Goal: Information Seeking & Learning: Learn about a topic

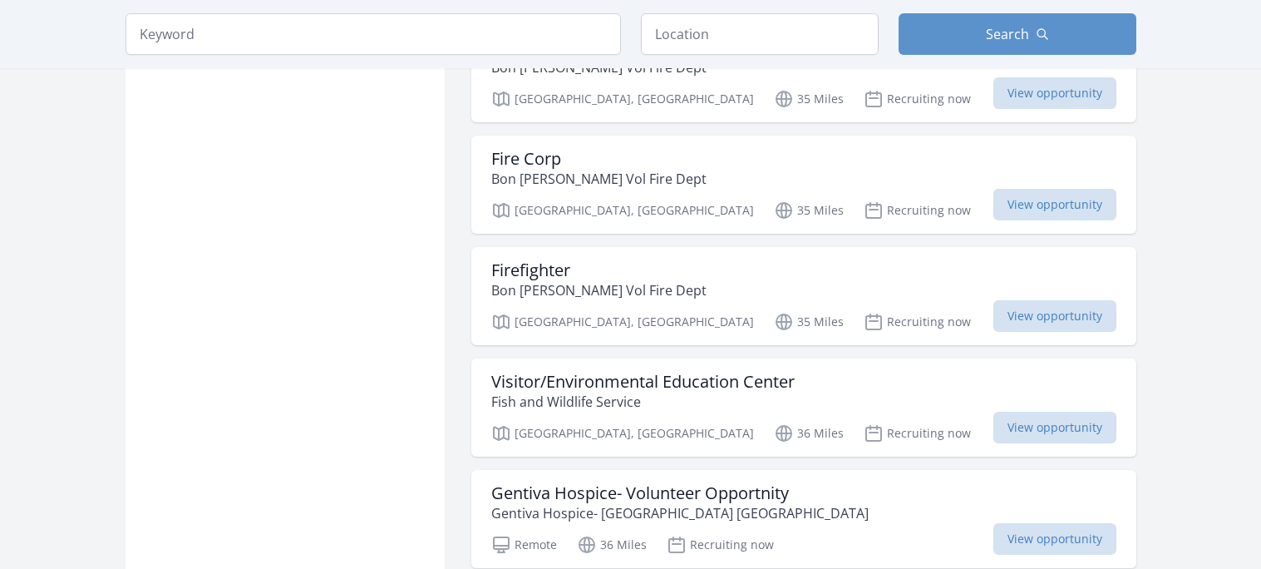
scroll to position [1372, 0]
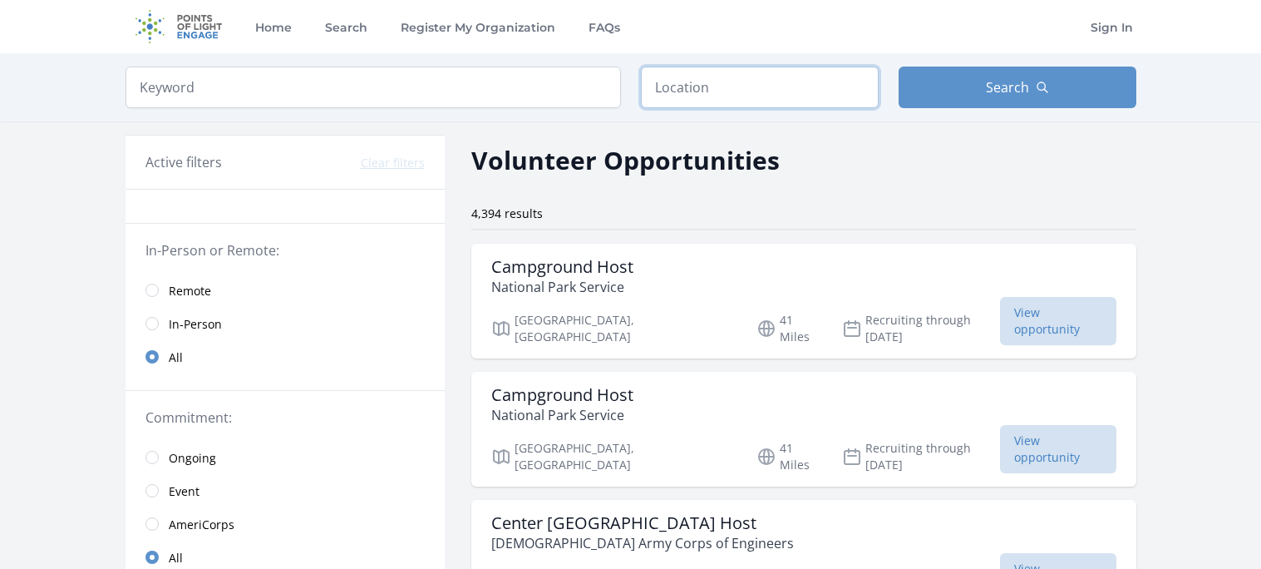
click at [775, 93] on input "text" at bounding box center [760, 88] width 238 height 42
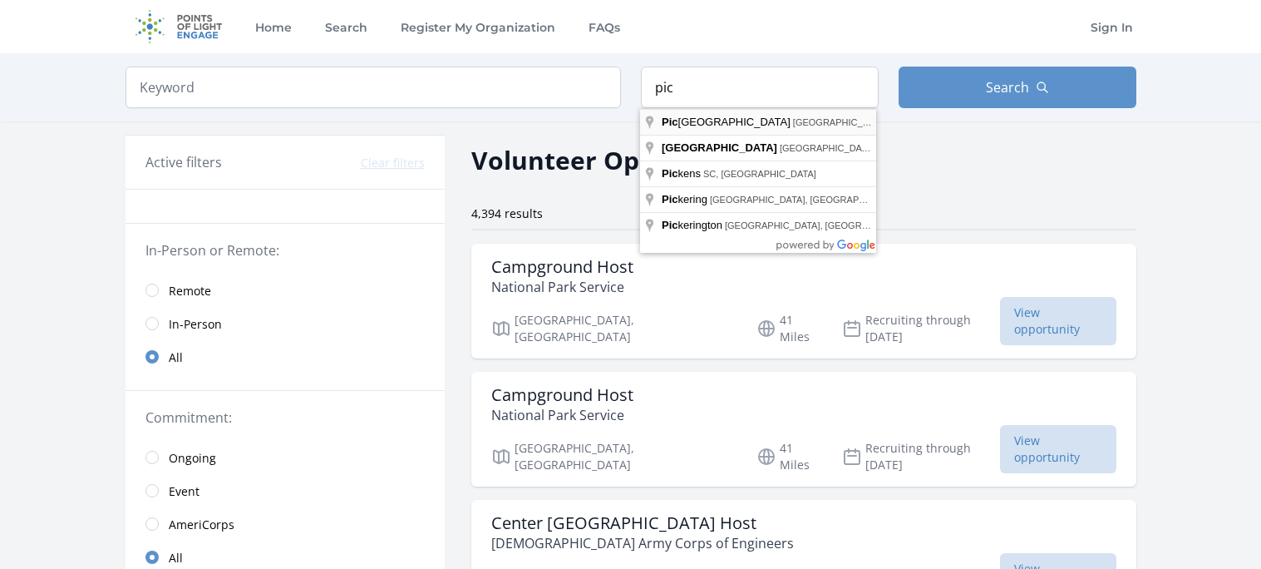
type input "[GEOGRAPHIC_DATA], [GEOGRAPHIC_DATA], [GEOGRAPHIC_DATA]"
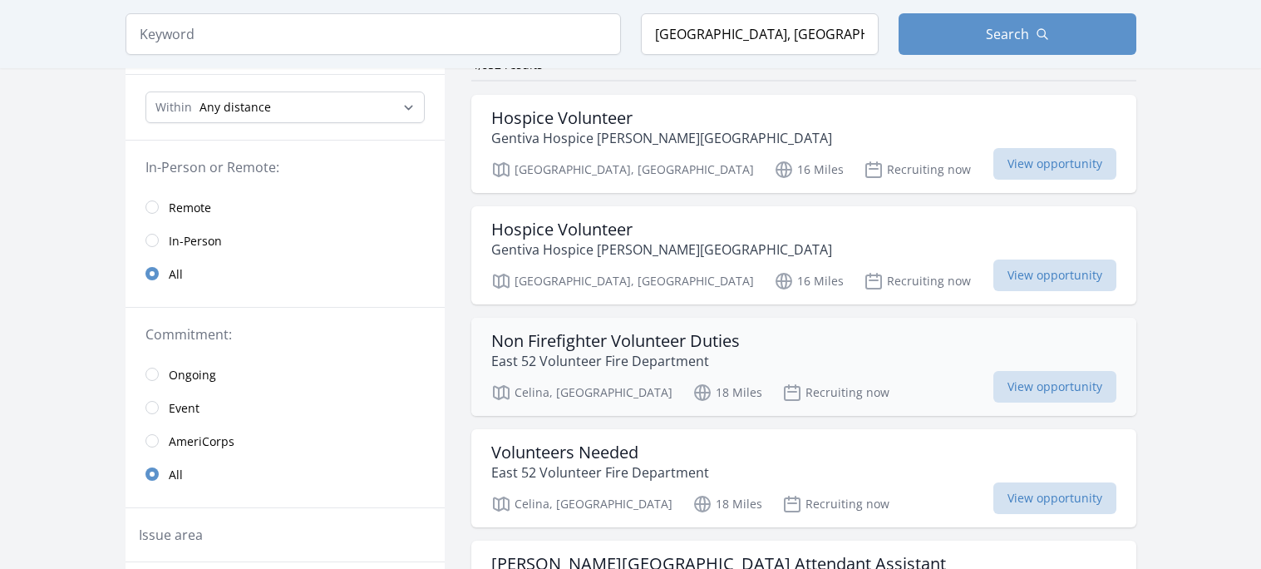
scroll to position [148, 0]
click at [994, 283] on span "View opportunity" at bounding box center [1055, 276] width 123 height 32
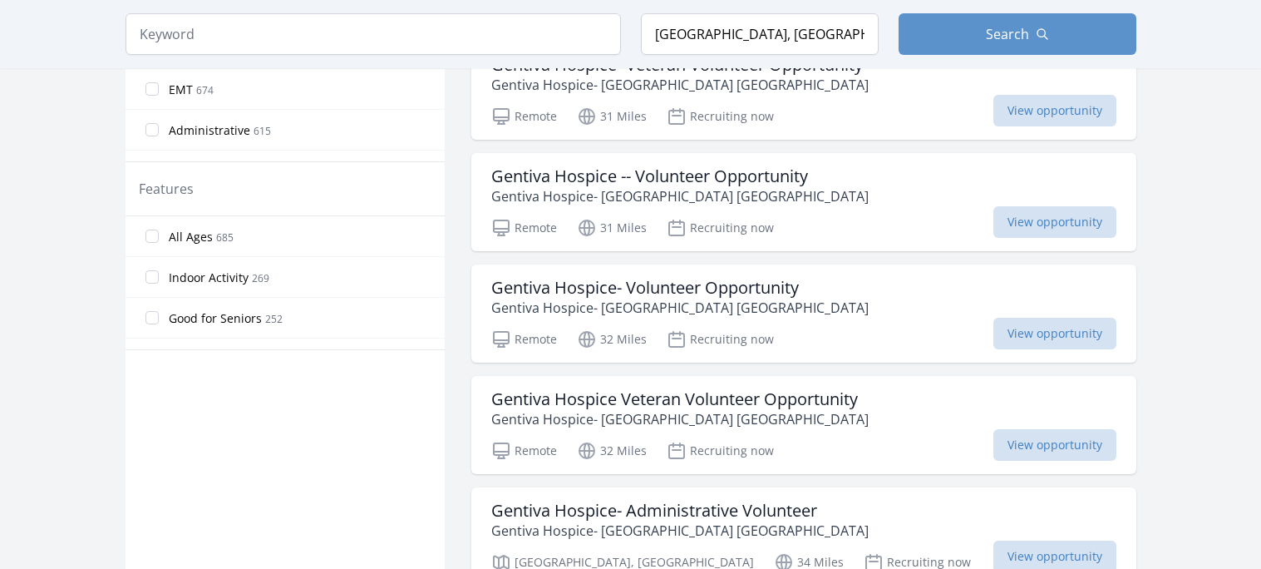
scroll to position [864, 0]
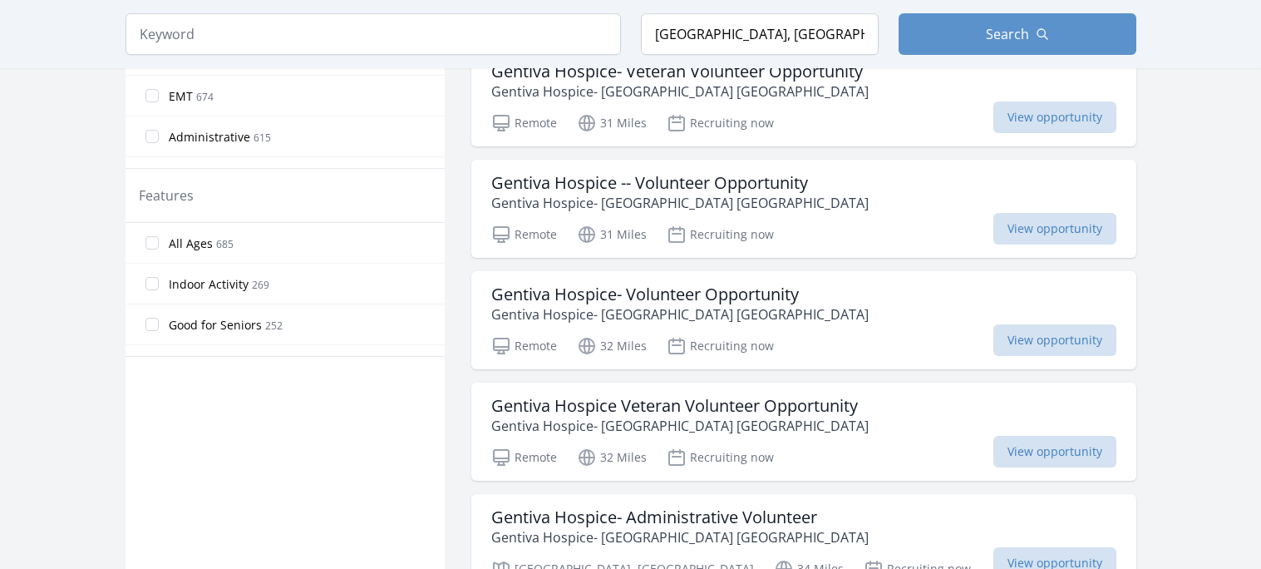
click at [269, 240] on label "All Ages 685" at bounding box center [285, 242] width 319 height 33
click at [159, 240] on input "All Ages 685" at bounding box center [152, 242] width 13 height 13
click at [157, 239] on input "All Ages 685" at bounding box center [152, 242] width 13 height 13
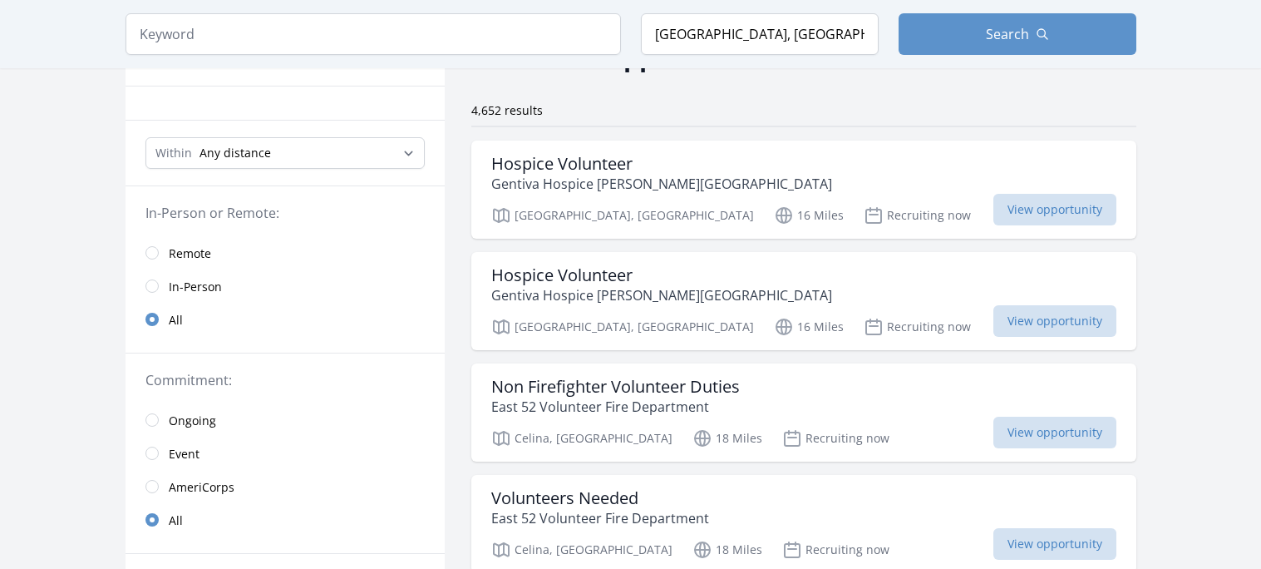
scroll to position [88, 0]
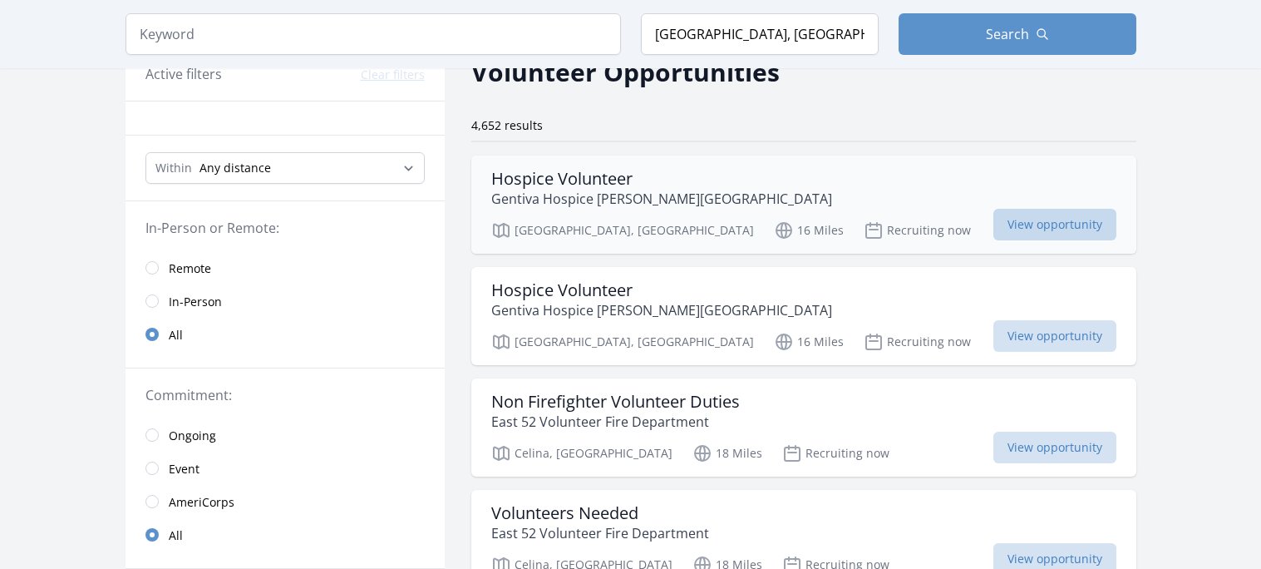
click at [994, 232] on span "View opportunity" at bounding box center [1055, 225] width 123 height 32
